Goal: Task Accomplishment & Management: Use online tool/utility

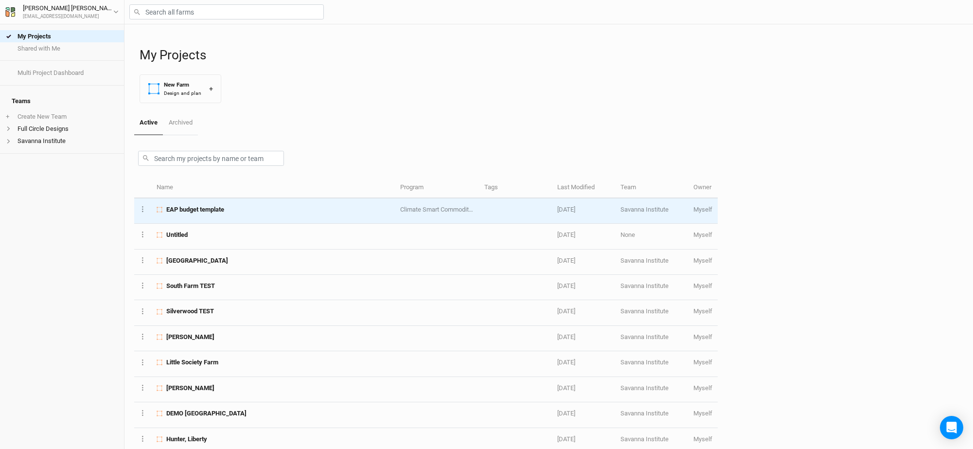
click at [212, 208] on span "EAP budget template" at bounding box center [195, 209] width 58 height 9
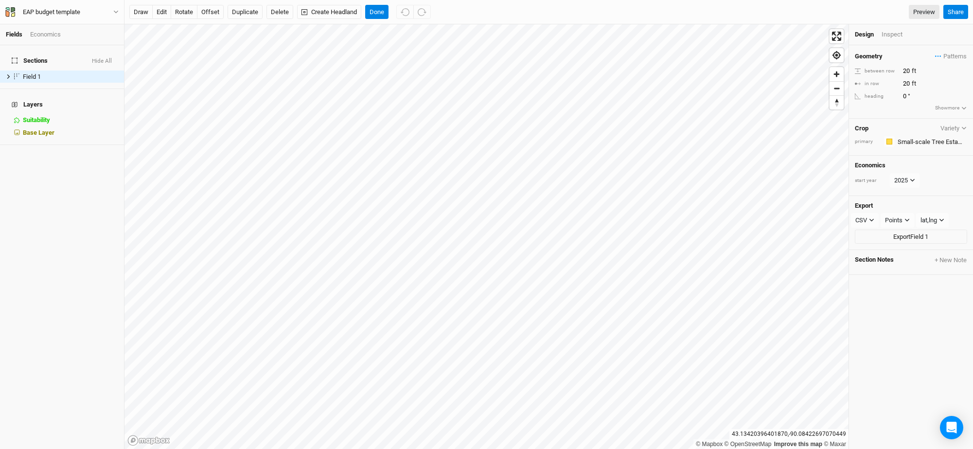
click at [50, 40] on div "Fields Economics" at bounding box center [62, 34] width 124 height 21
click at [46, 36] on div "Economics" at bounding box center [45, 34] width 31 height 9
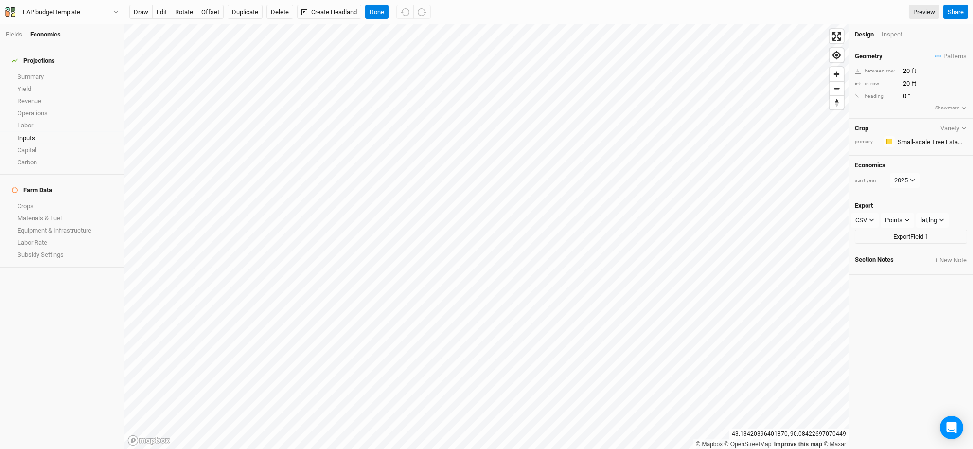
click at [31, 132] on link "Inputs" at bounding box center [62, 138] width 124 height 12
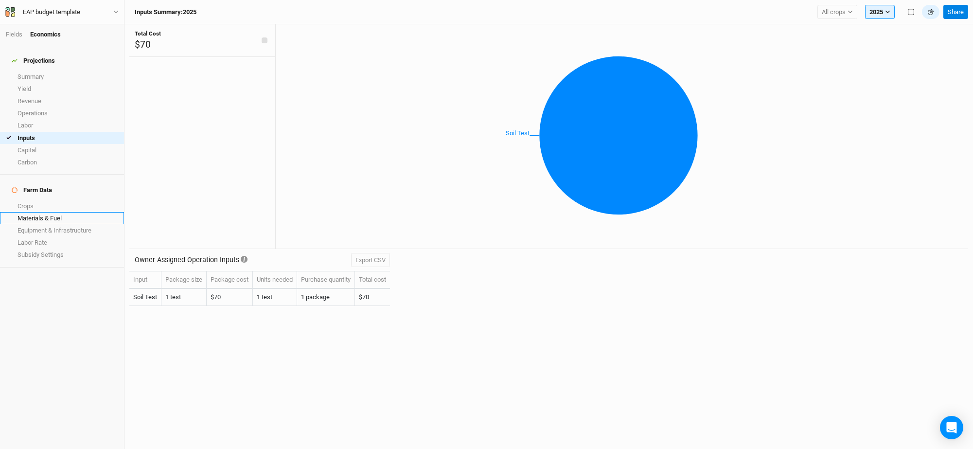
click at [34, 212] on link "Materials & Fuel" at bounding box center [62, 218] width 124 height 12
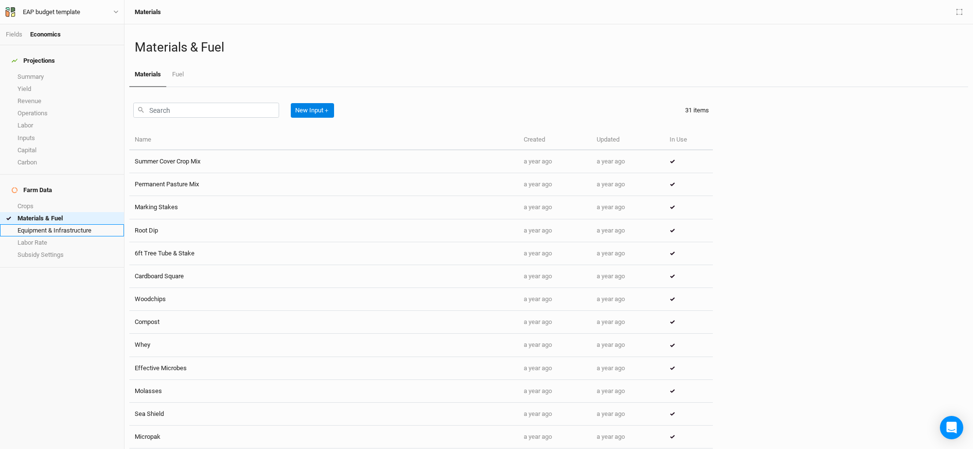
click at [37, 224] on link "Equipment & Infrastructure" at bounding box center [62, 230] width 124 height 12
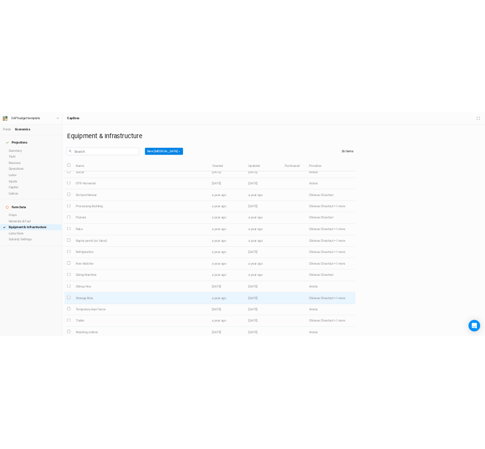
scroll to position [232, 0]
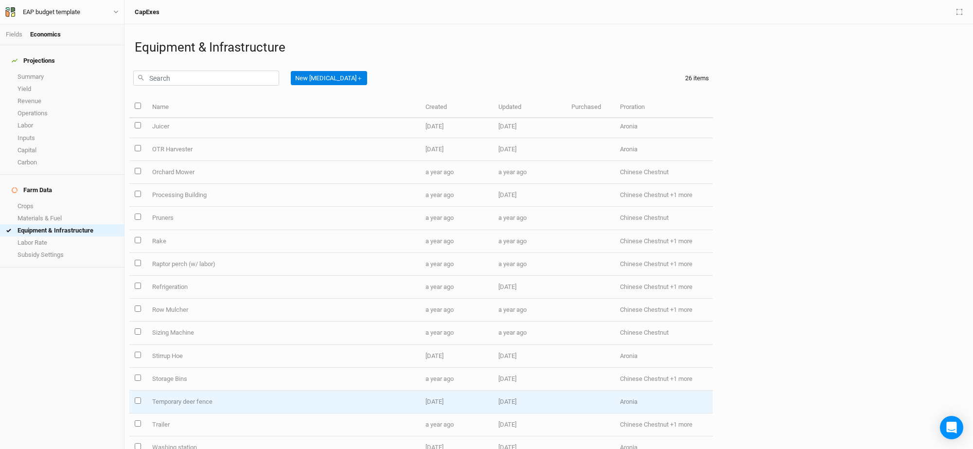
click at [200, 393] on td "Temporary deer fence" at bounding box center [282, 402] width 273 height 23
